Goal: Transaction & Acquisition: Purchase product/service

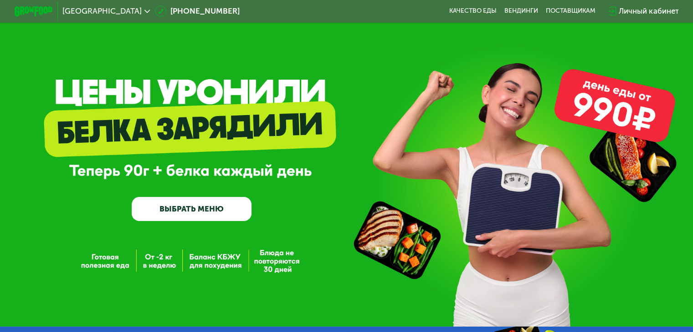
click at [204, 212] on link "ВЫБРАТЬ МЕНЮ" at bounding box center [192, 209] width 120 height 24
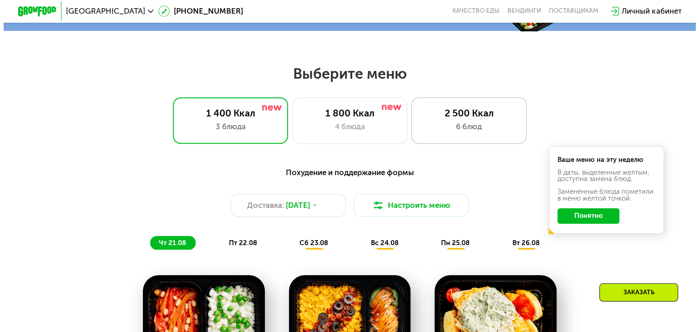
scroll to position [410, 0]
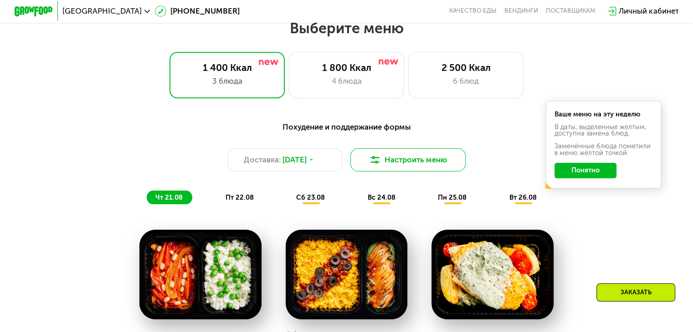
click at [412, 163] on button "Настроить меню" at bounding box center [408, 159] width 116 height 23
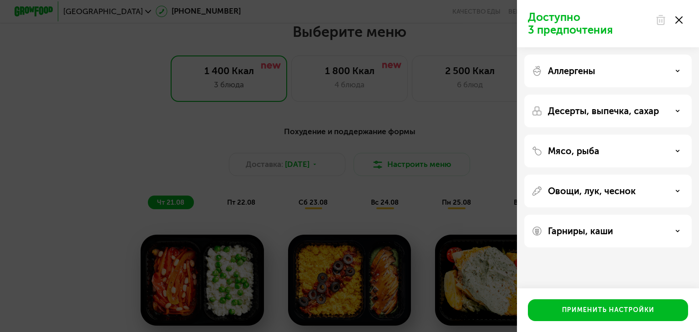
click at [675, 230] on div "Гарниры, каши" at bounding box center [608, 231] width 153 height 11
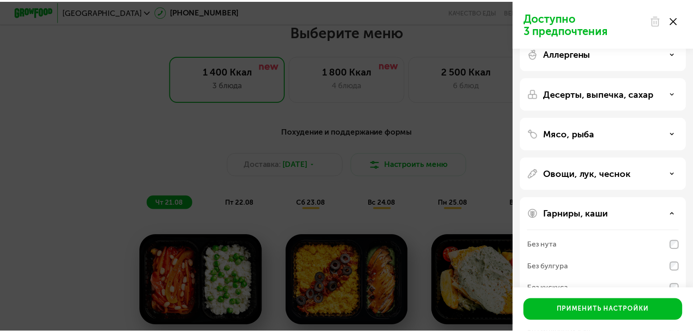
scroll to position [0, 0]
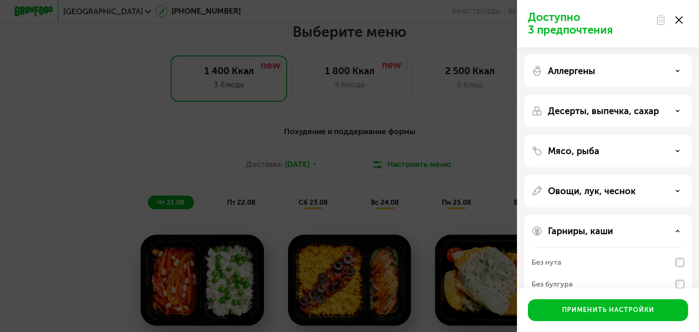
click at [678, 112] on use at bounding box center [678, 110] width 3 height 1
click at [676, 108] on div "Десерты, выпечка, сахар" at bounding box center [608, 111] width 153 height 11
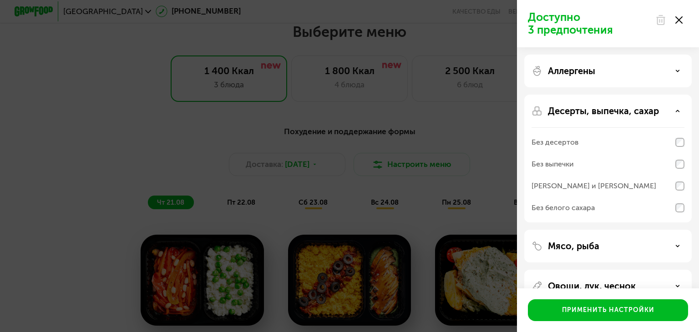
click at [679, 18] on icon at bounding box center [679, 19] width 7 height 7
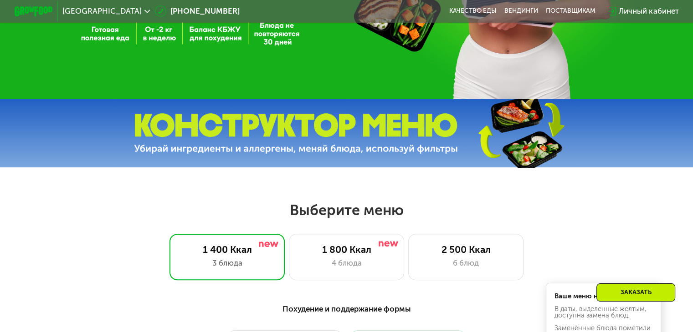
scroll to position [319, 0]
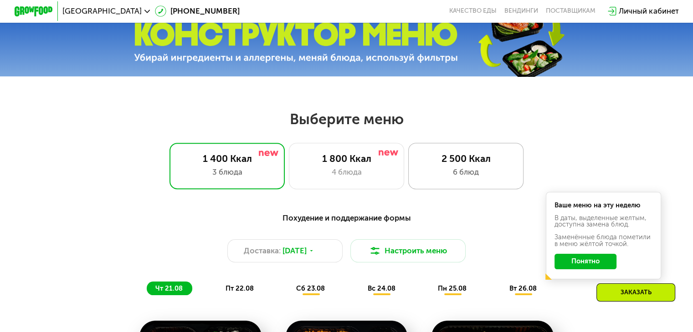
click at [485, 172] on div "6 блюд" at bounding box center [465, 172] width 95 height 11
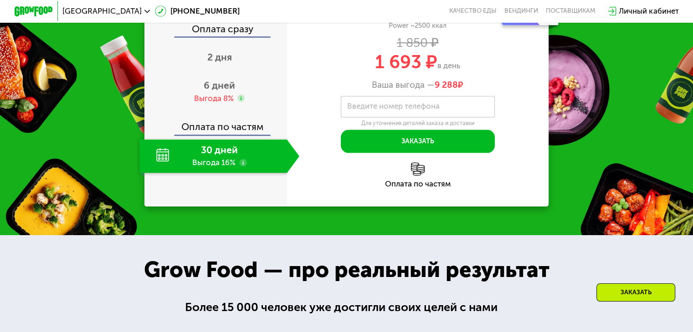
scroll to position [956, 0]
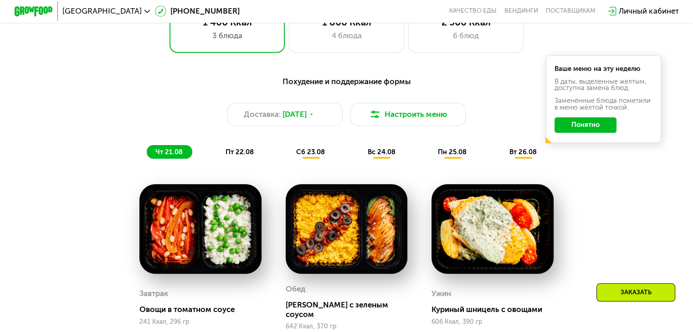
scroll to position [319, 0]
